Goal: Information Seeking & Learning: Learn about a topic

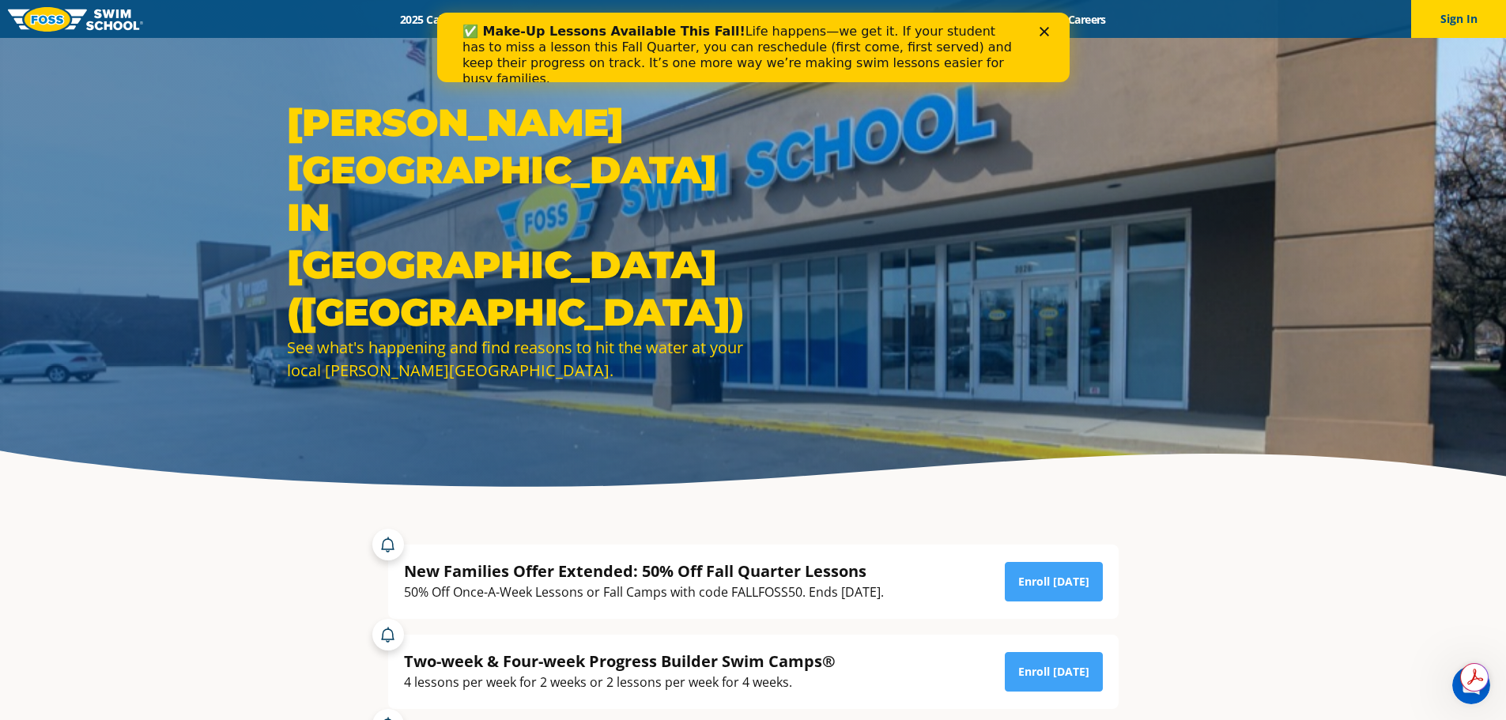
click at [1041, 25] on div "✅ Make-Up Lessons Available This Fall! Life happens—we get it. If your student …" at bounding box center [753, 55] width 582 height 73
click at [1469, 16] on button "Sign In" at bounding box center [1458, 19] width 95 height 38
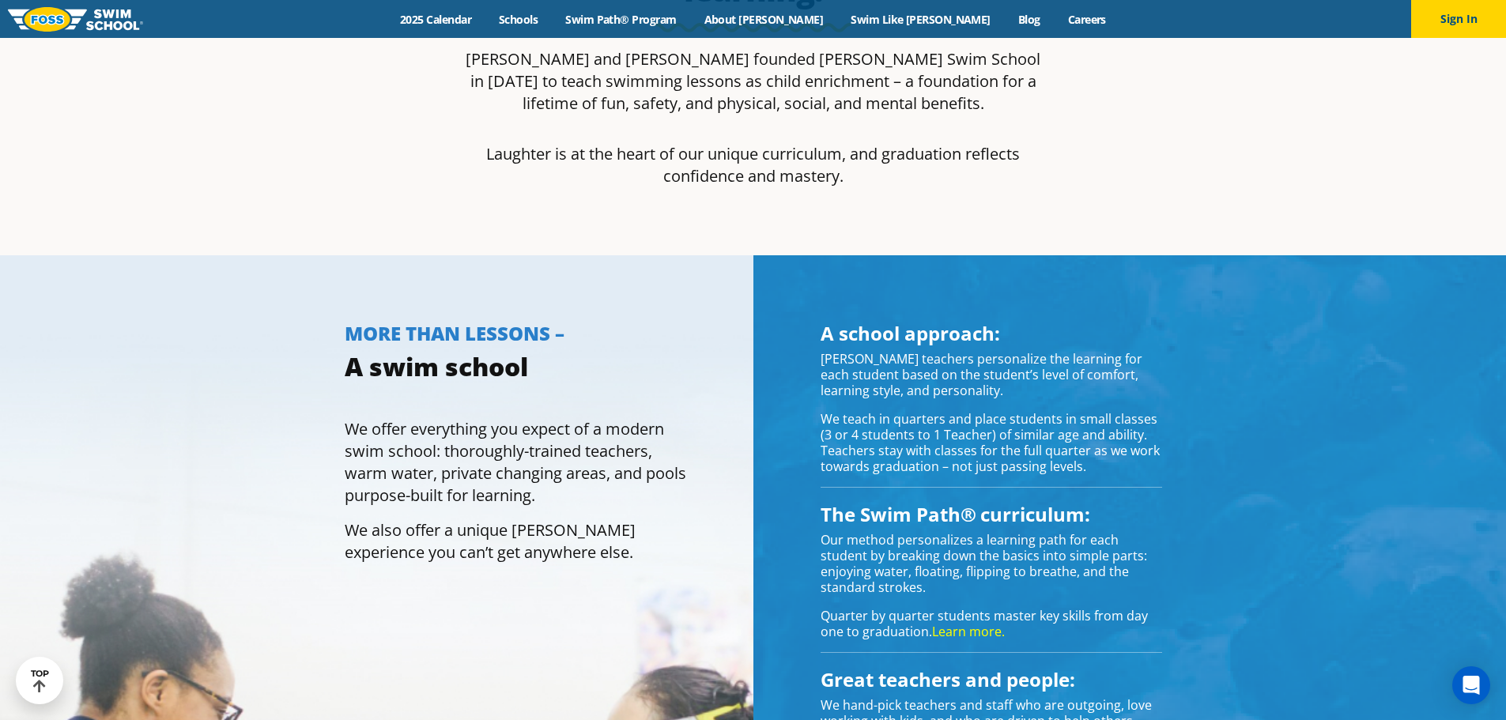
scroll to position [1186, 0]
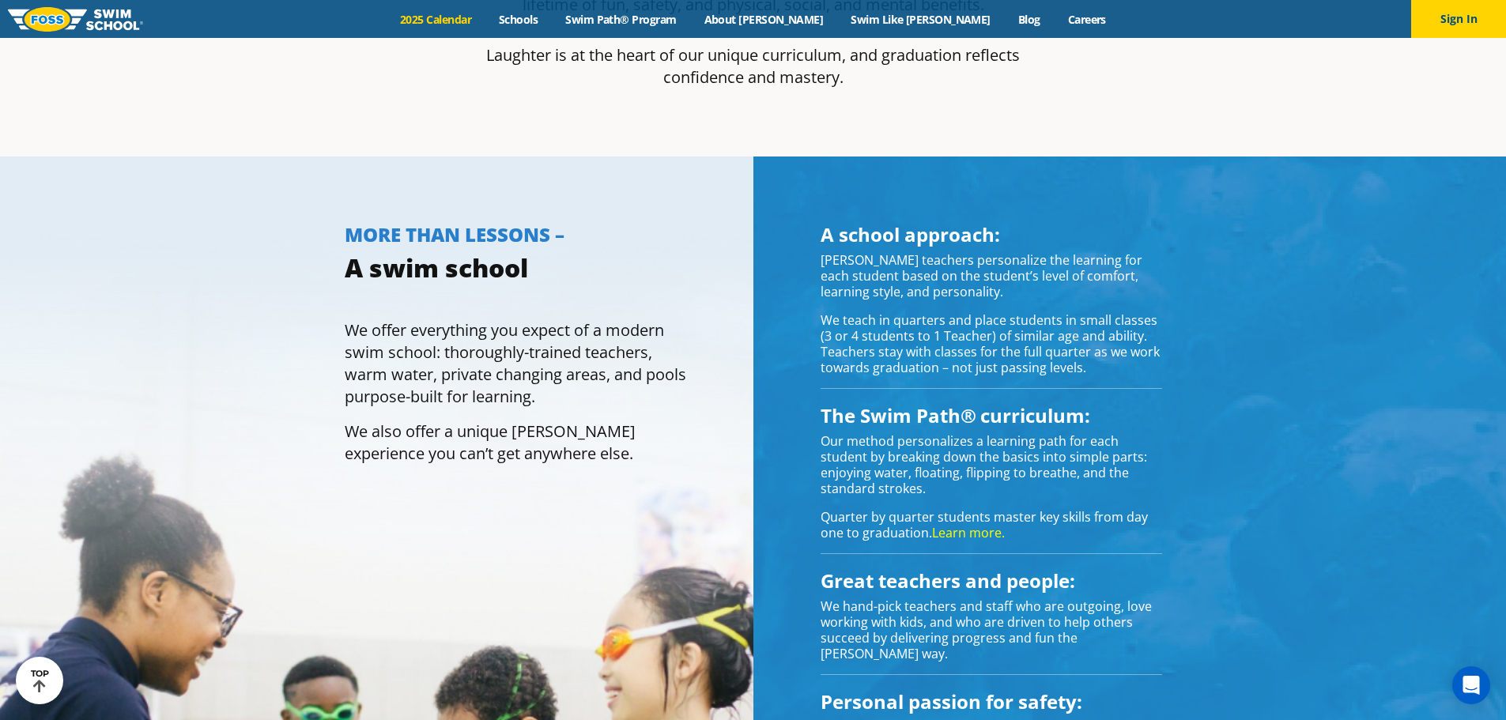
click at [486, 20] on link "2025 Calendar" at bounding box center [436, 19] width 99 height 15
